Goal: Task Accomplishment & Management: Manage account settings

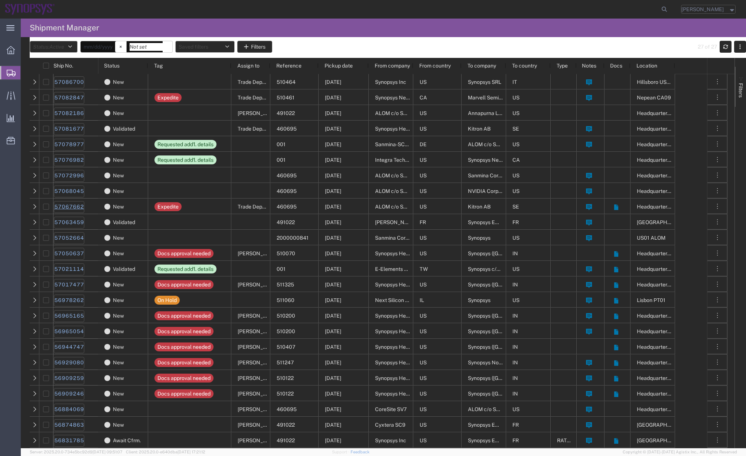
click at [71, 208] on link "57067662" at bounding box center [69, 207] width 30 height 12
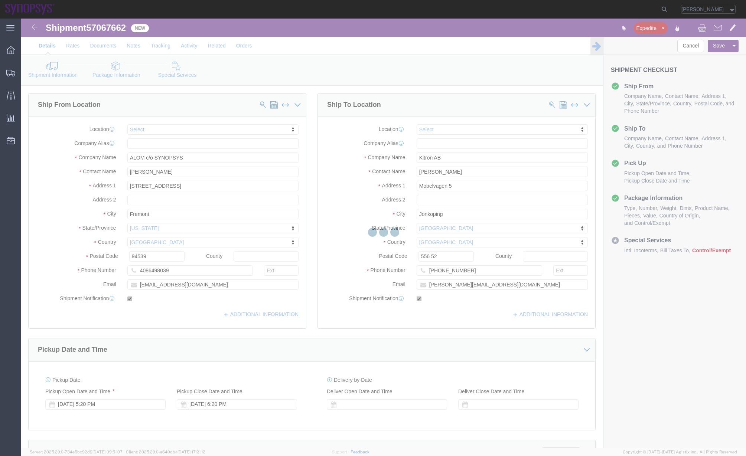
select select
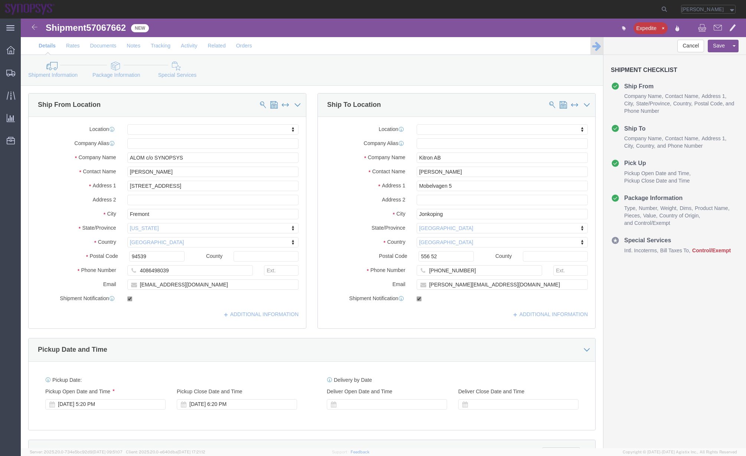
click link "Package Information"
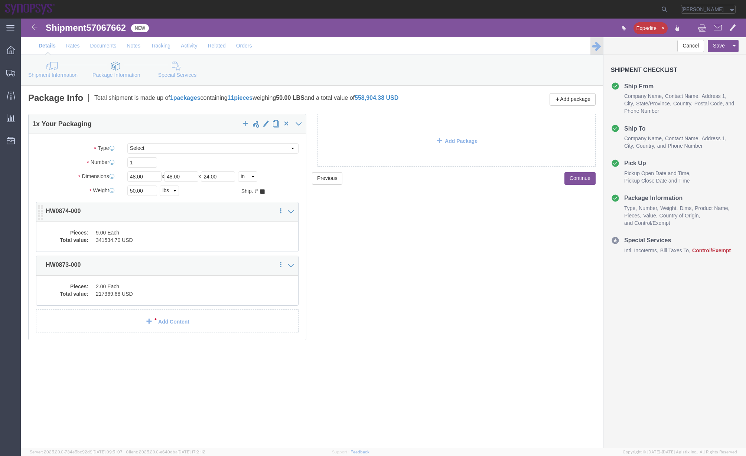
click dd "9.00 Each"
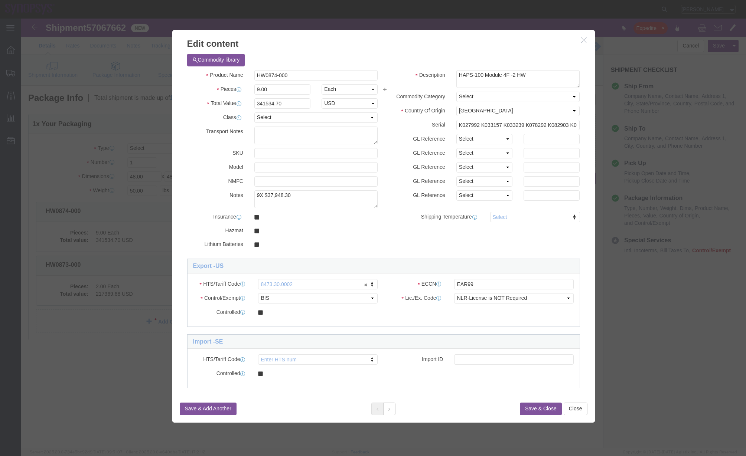
click h3 "Edit content"
click icon "button"
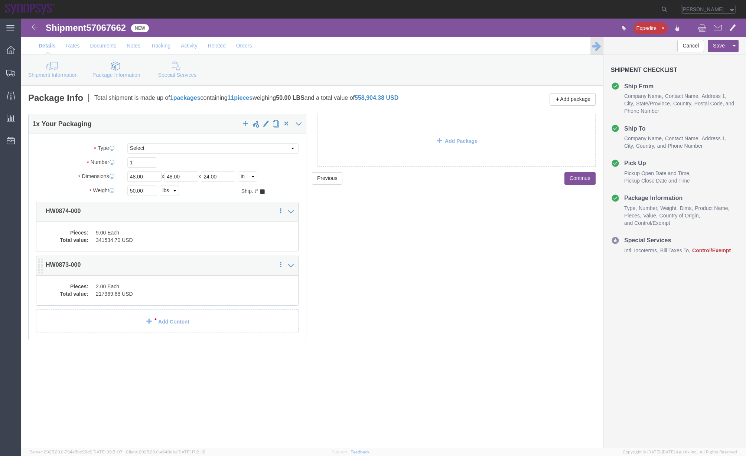
click div "Pieces: 2.00 Each Total value: 217369.68 USD"
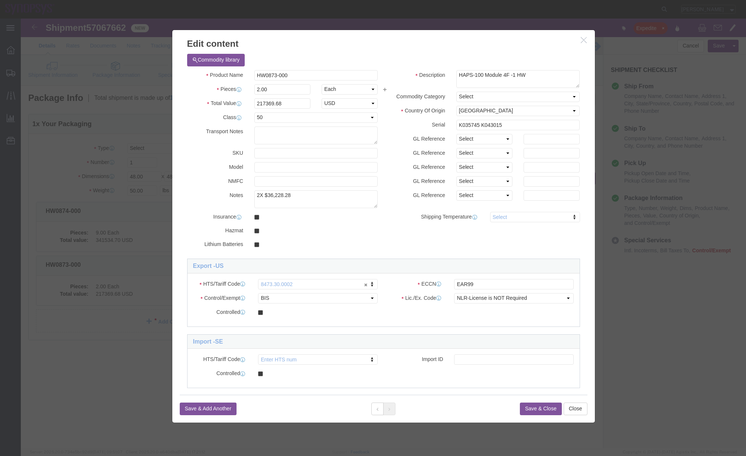
click icon "button"
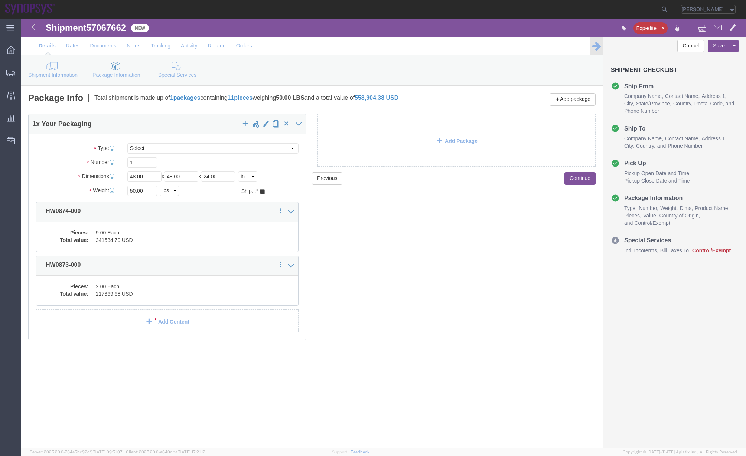
click div "Shipment Information Package Information Special Services"
click link "Shipment Information"
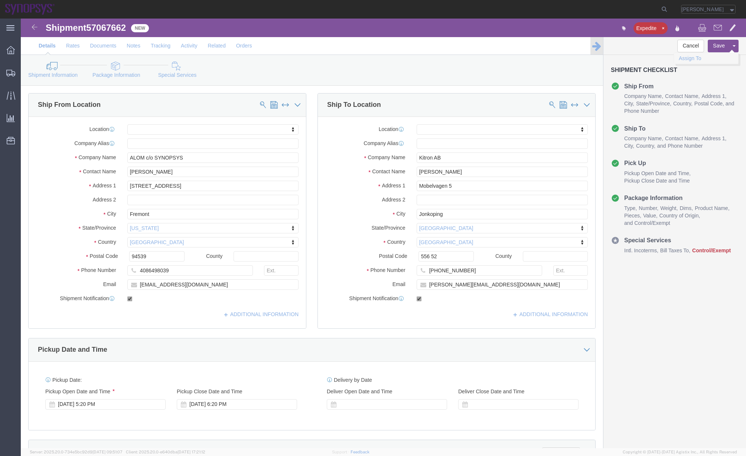
click link "Assign To"
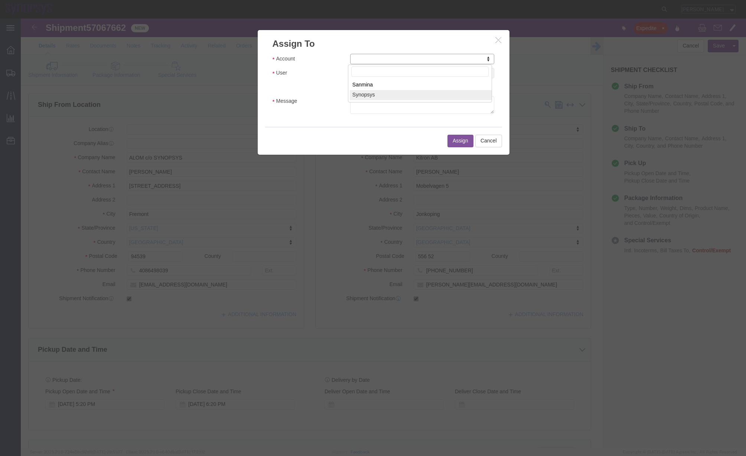
select select "117156"
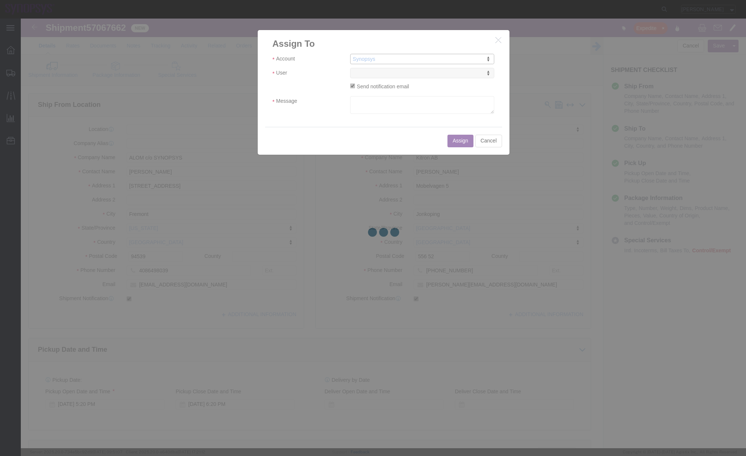
click at [376, 74] on div at bounding box center [383, 234] width 725 height 430
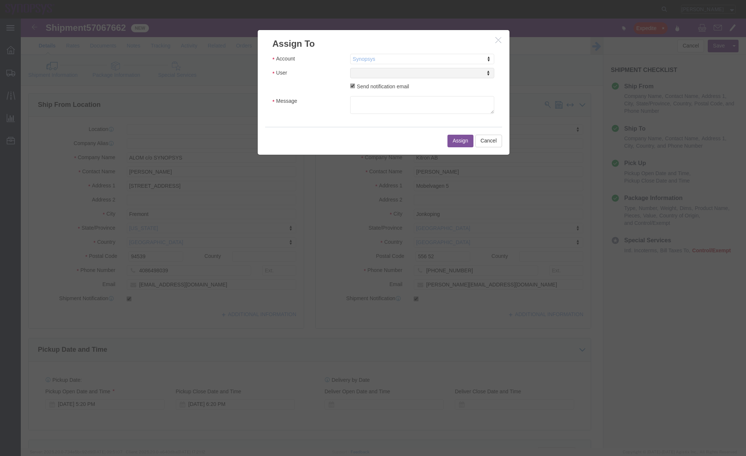
select select
type input "ship"
select select "100122"
click textarea "Message"
type textarea "a"
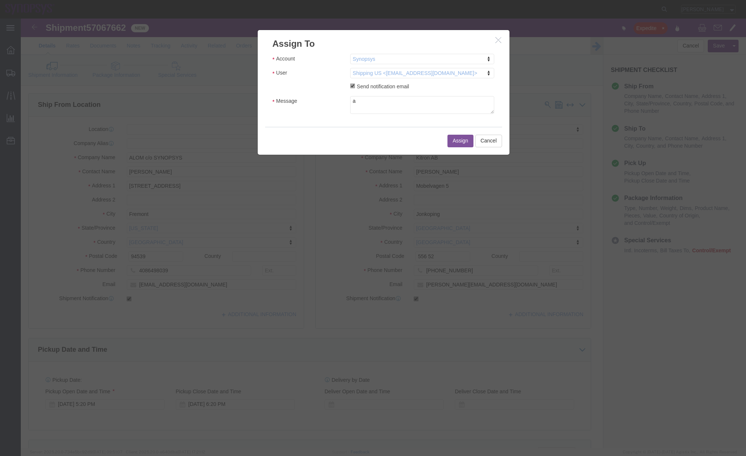
click button "Assign"
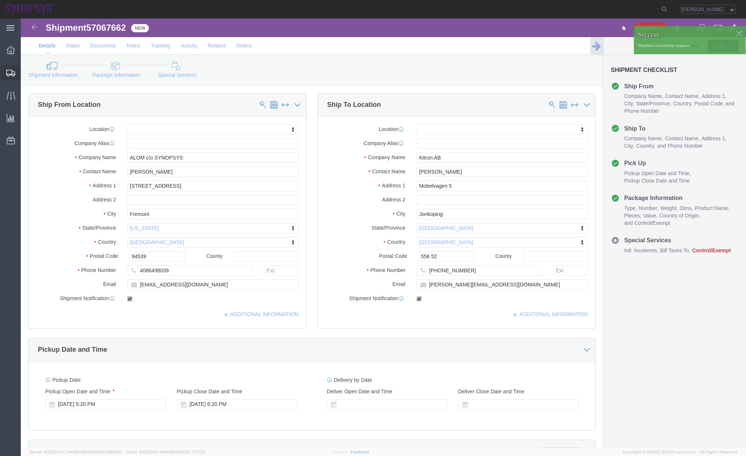
click at [0, 0] on span "Shipment Manager" at bounding box center [0, 0] width 0 height 0
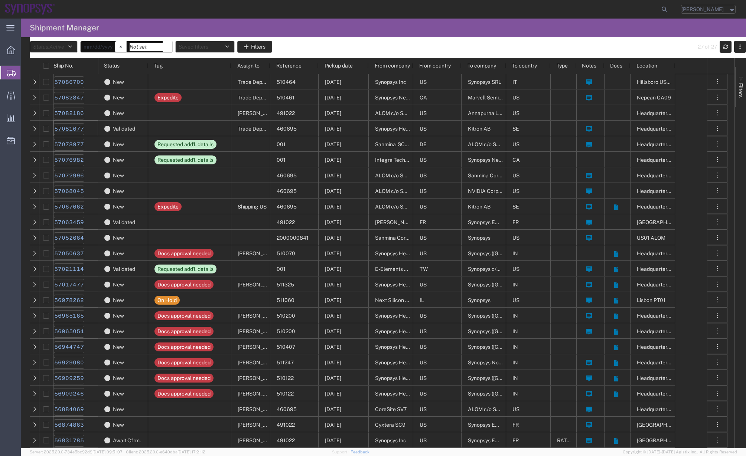
click at [78, 127] on link "57081677" at bounding box center [69, 129] width 30 height 12
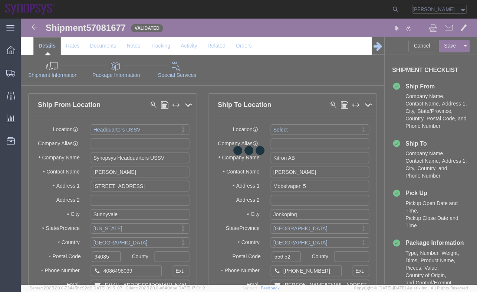
select select "63204"
select select
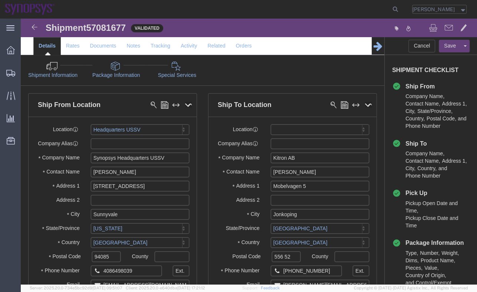
click icon
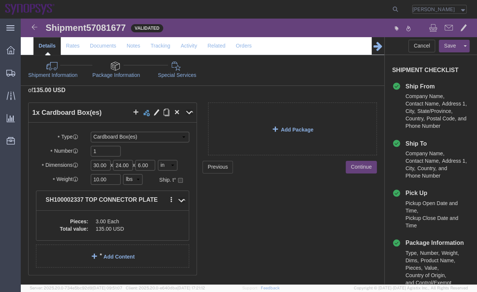
scroll to position [45, 0]
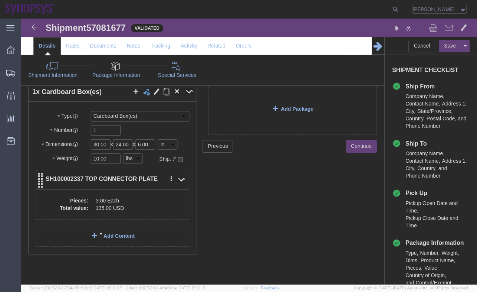
click div "Pieces: 3.00 Each Total value: 135.00 USD"
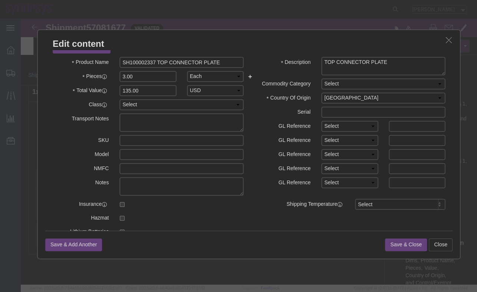
scroll to position [0, 0]
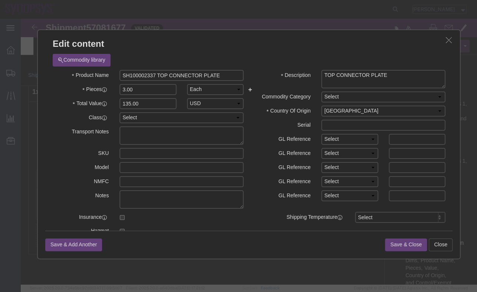
click icon "button"
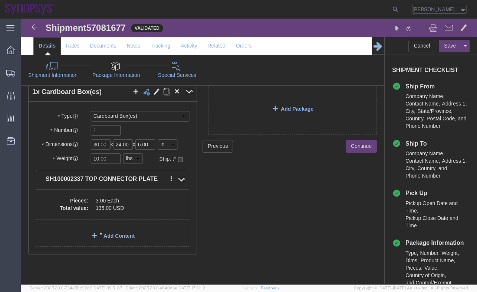
click link "Shipment Information"
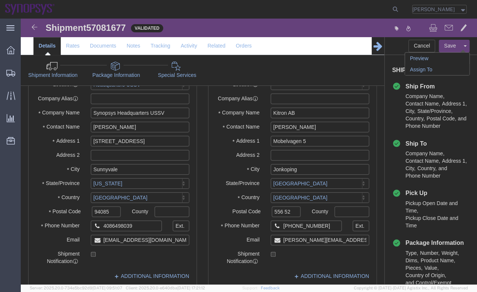
click link "Assign To"
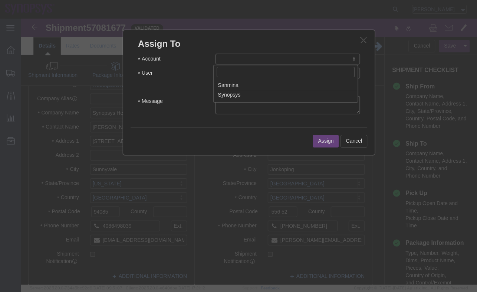
select select "117156"
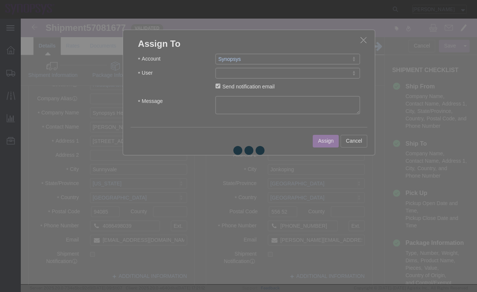
click at [256, 73] on div at bounding box center [249, 151] width 457 height 265
select select
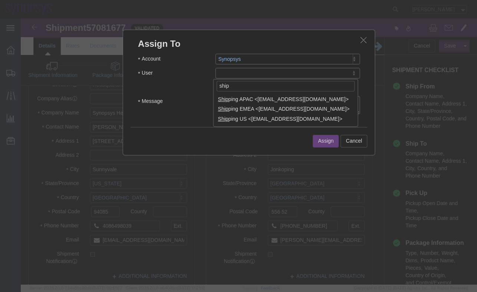
type input "ship"
select select "100122"
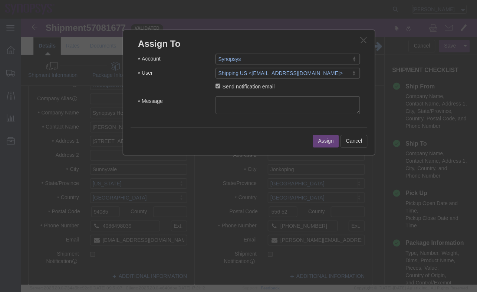
click textarea "Message"
type textarea "a"
click button "Assign"
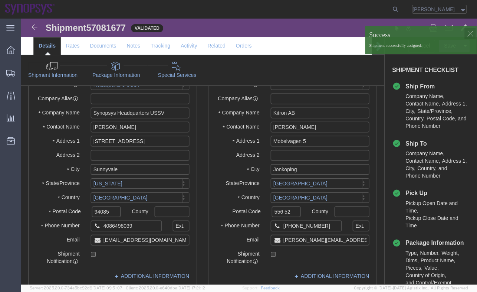
click div
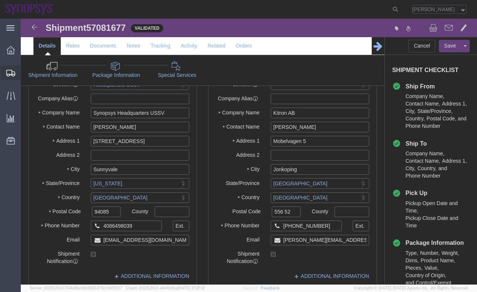
click at [0, 0] on span "Shipment Manager" at bounding box center [0, 0] width 0 height 0
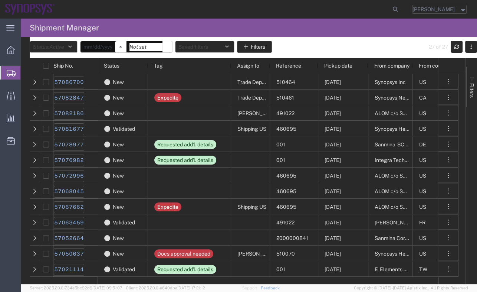
click at [78, 98] on link "57082847" at bounding box center [69, 98] width 30 height 12
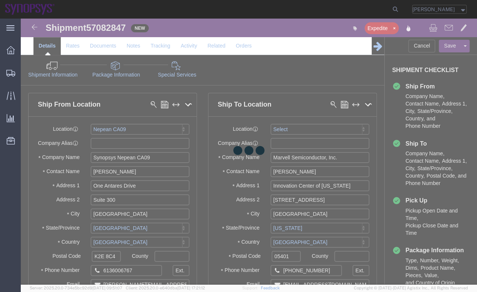
click at [114, 77] on div at bounding box center [249, 151] width 457 height 265
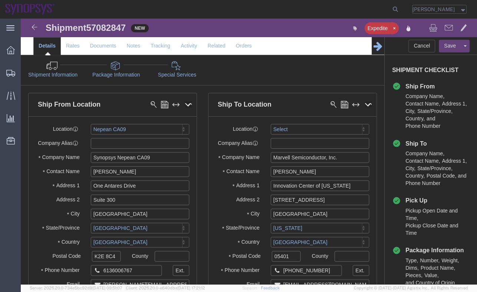
select select "63079"
select select
drag, startPoint x: 114, startPoint y: 77, endPoint x: 93, endPoint y: 58, distance: 28.1
click link "Package Information"
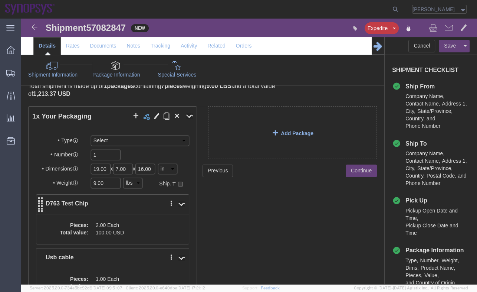
scroll to position [30, 0]
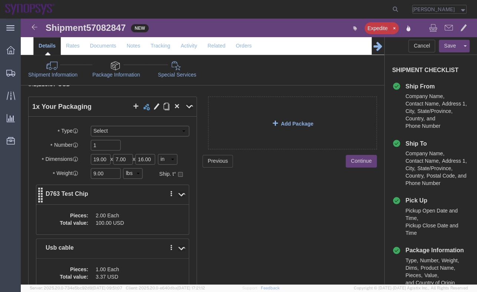
click div "Pieces: 2.00 Each Total value: 100.00 USD"
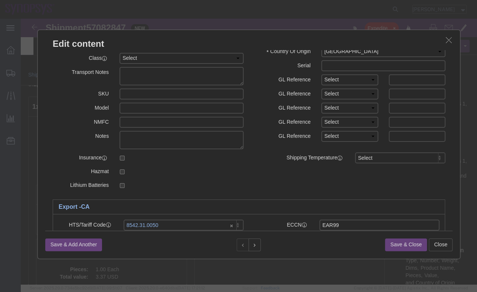
scroll to position [119, 0]
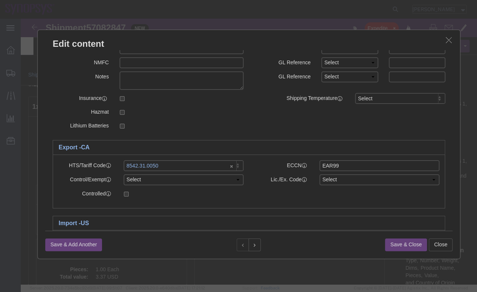
click button "button"
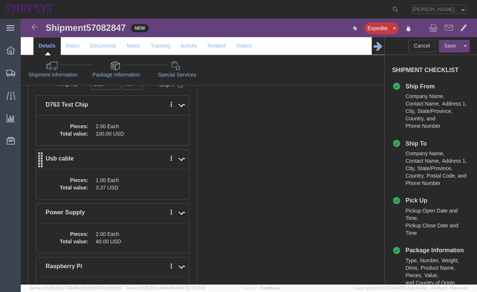
click dd "3.37 USD"
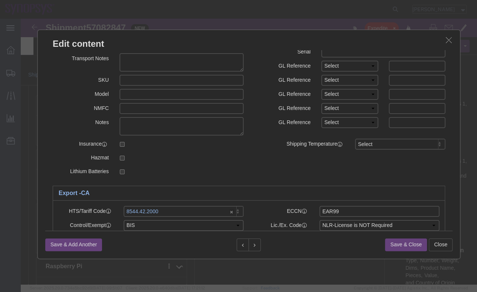
scroll to position [89, 0]
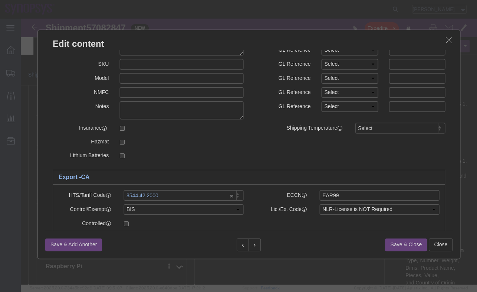
click icon "button"
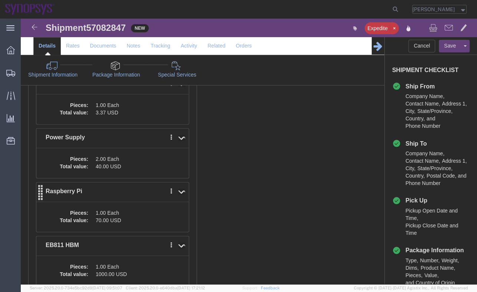
scroll to position [208, 0]
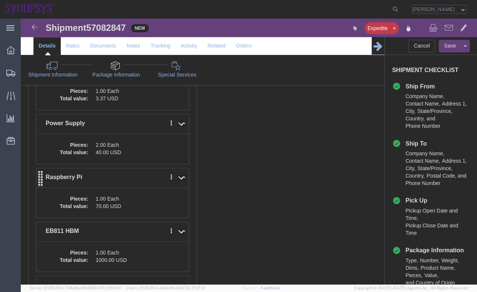
click dd "1.00 Each"
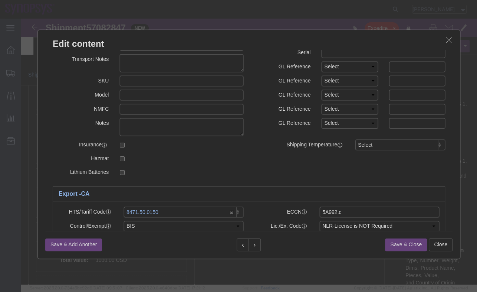
scroll to position [119, 0]
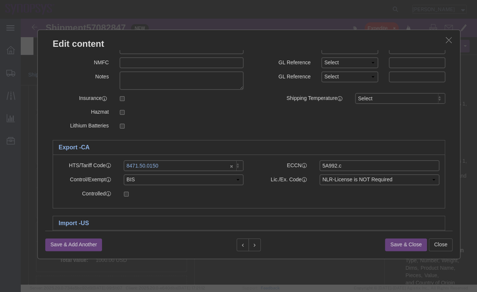
click icon "button"
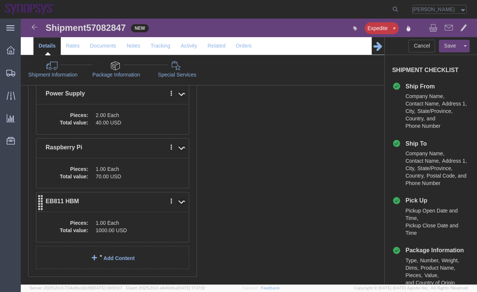
scroll to position [257, 0]
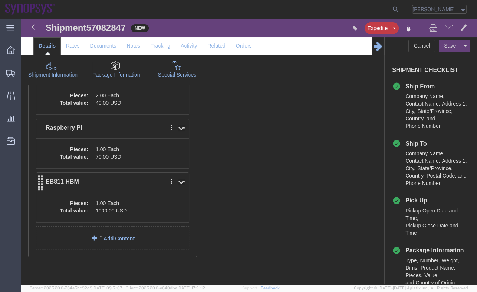
click dd "1000.00 USD"
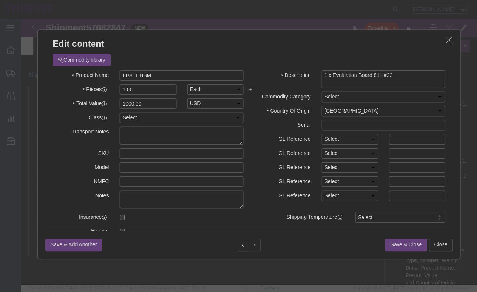
scroll to position [119, 0]
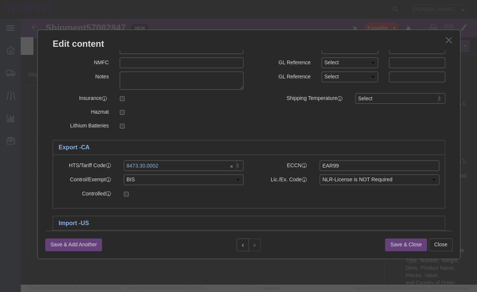
click icon "button"
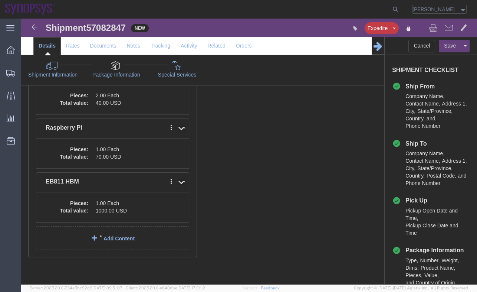
scroll to position [0, 0]
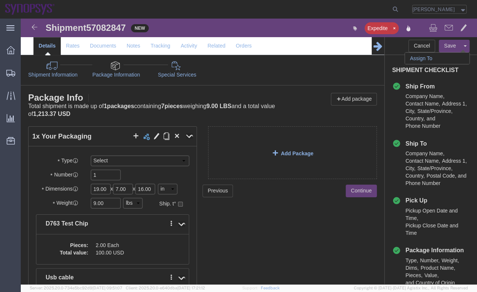
click link "Assign To"
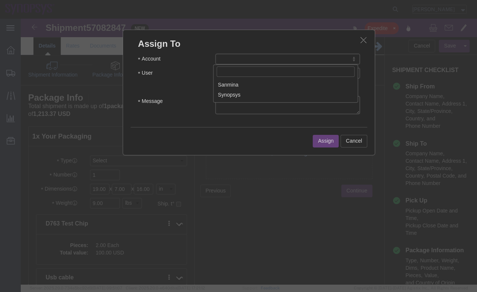
select select "117156"
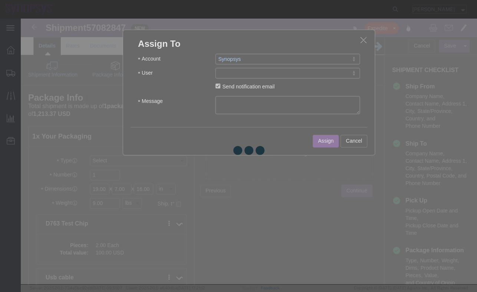
click at [274, 74] on div at bounding box center [249, 151] width 457 height 265
click at [270, 76] on div at bounding box center [249, 151] width 457 height 265
click at [267, 76] on div at bounding box center [249, 151] width 457 height 265
select select
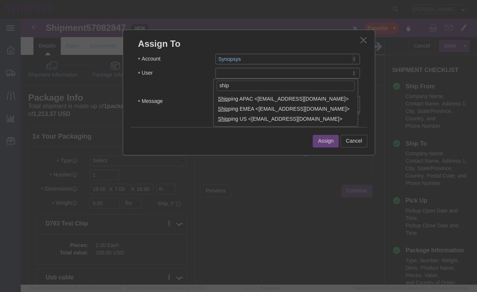
type input "ship"
select select "100122"
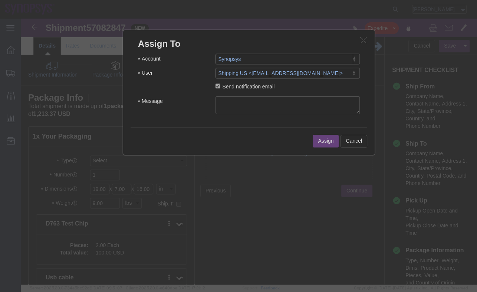
click textarea "Message"
type textarea "a"
click button "Assign"
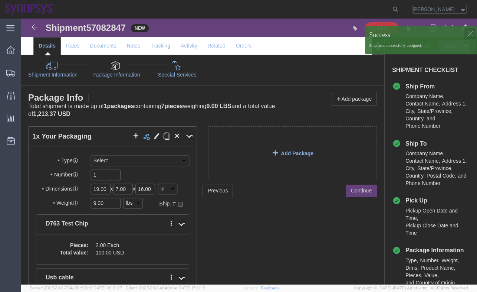
click link "Shipment Information"
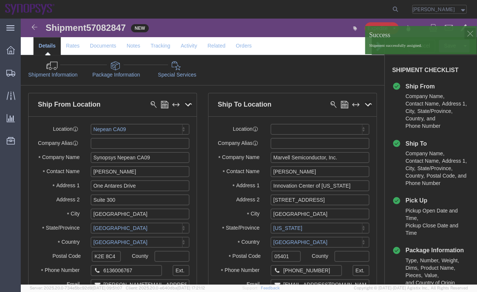
click div
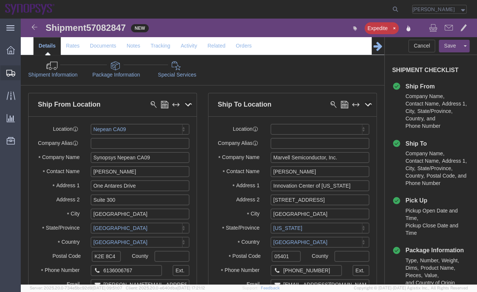
click at [0, 0] on span "Shipment Manager" at bounding box center [0, 0] width 0 height 0
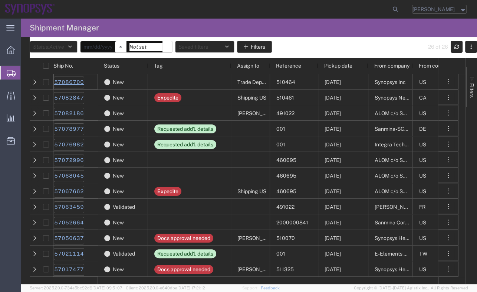
click at [75, 85] on link "57086700" at bounding box center [69, 82] width 30 height 12
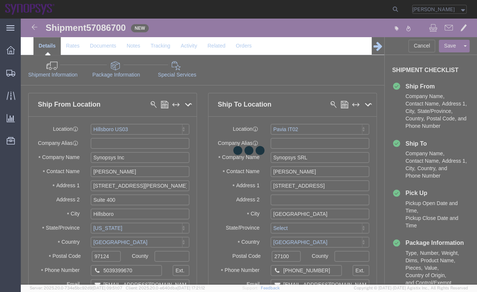
select select "63190"
select select "63138"
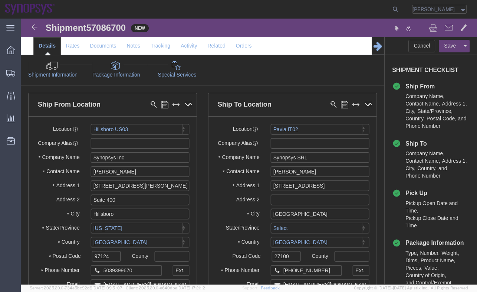
click link "Package Information"
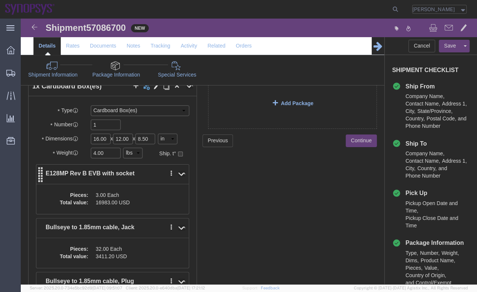
scroll to position [89, 0]
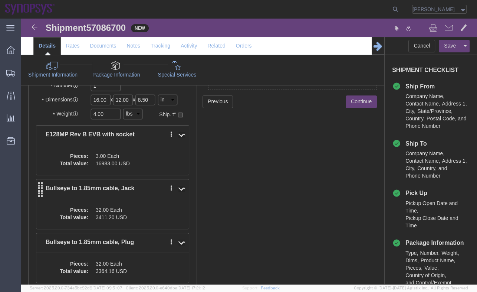
click dd "32.00 Each"
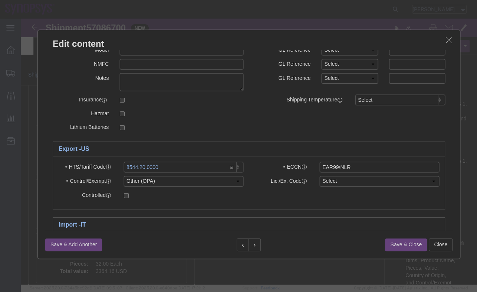
scroll to position [119, 0]
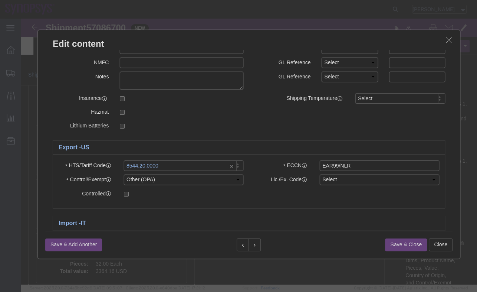
click button "button"
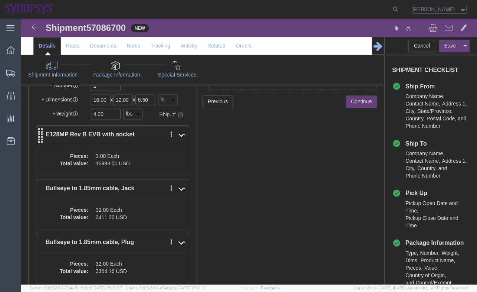
click div "Pieces: 3.00 Each Total value: 16983.00 USD"
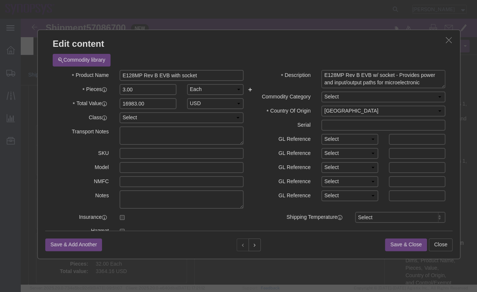
click icon "button"
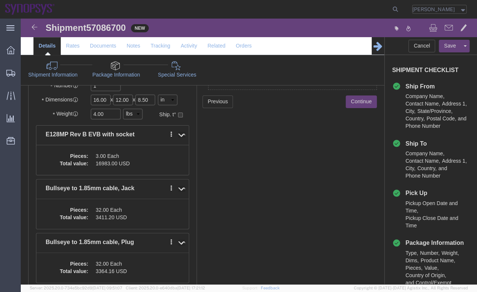
click link "Shipment Information"
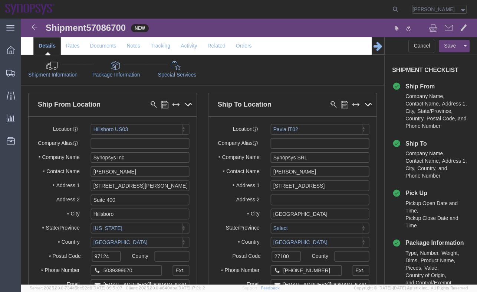
click link "Package Information"
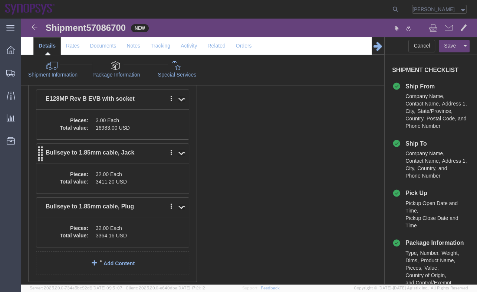
scroll to position [151, 0]
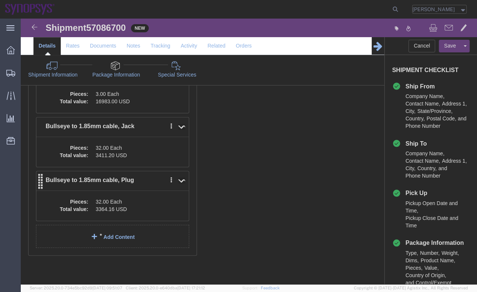
click dd "32.00 Each"
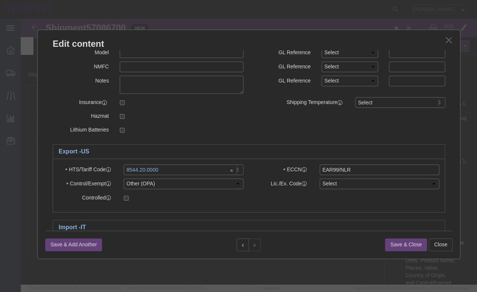
scroll to position [119, 0]
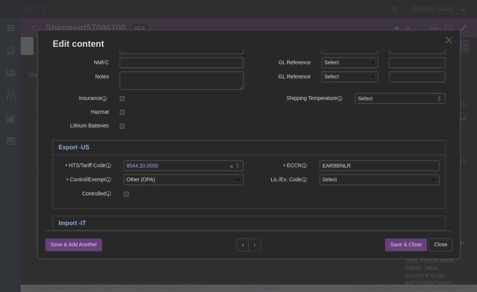
click icon "button"
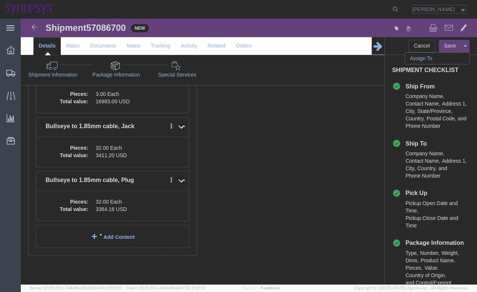
click link "Assign To"
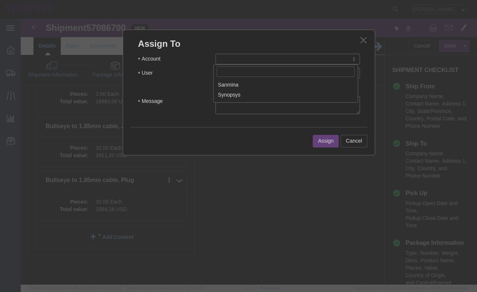
select select "117156"
select select
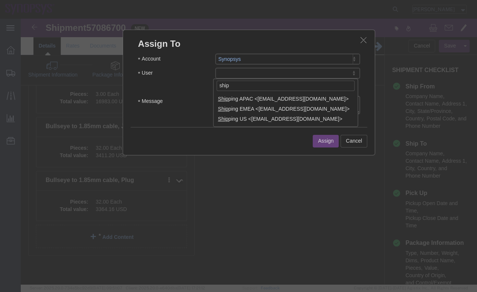
type input "ship"
select select "100122"
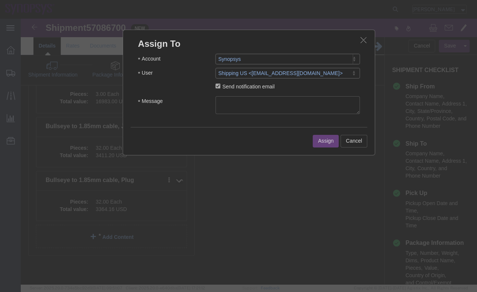
click textarea "Message"
type textarea "a"
click button "Assign"
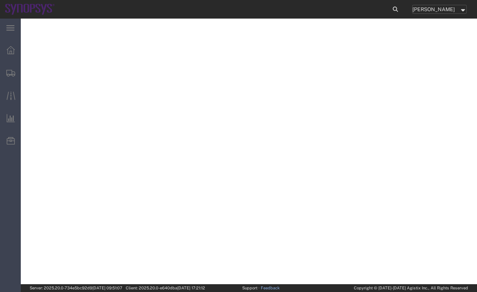
select select "CBOX"
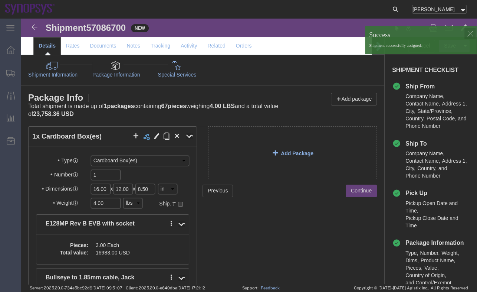
scroll to position [151, 0]
